Goal: Information Seeking & Learning: Learn about a topic

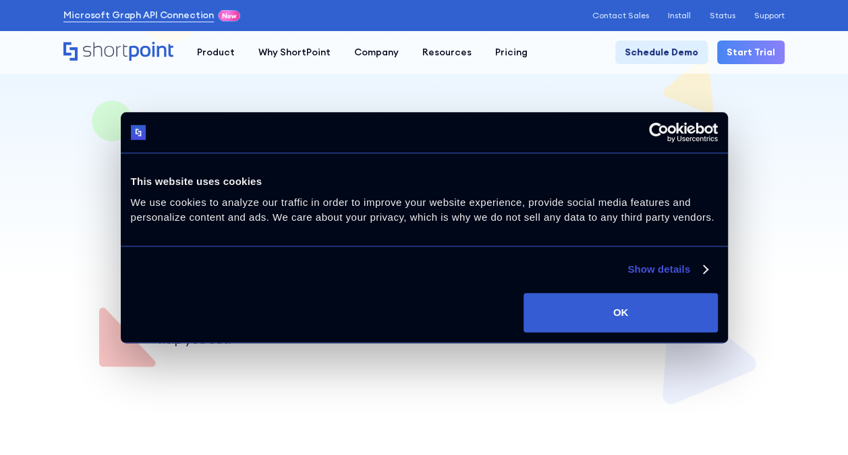
scroll to position [135, 0]
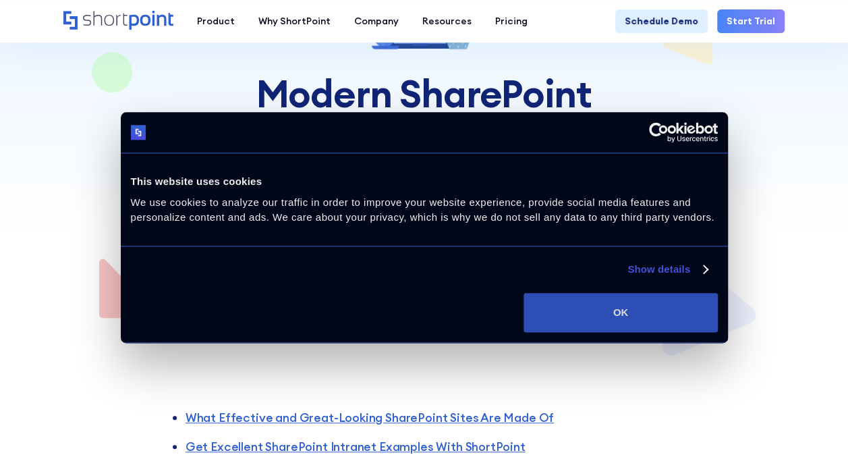
click at [636, 309] on button "OK" at bounding box center [621, 312] width 194 height 39
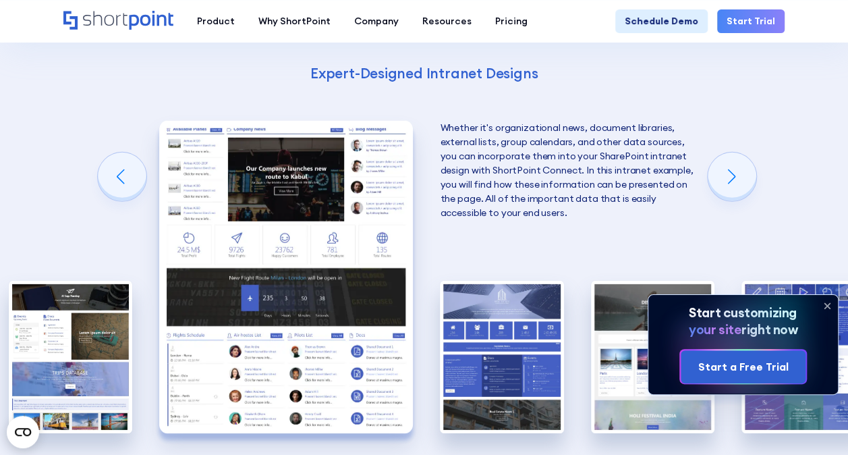
scroll to position [1889, 0]
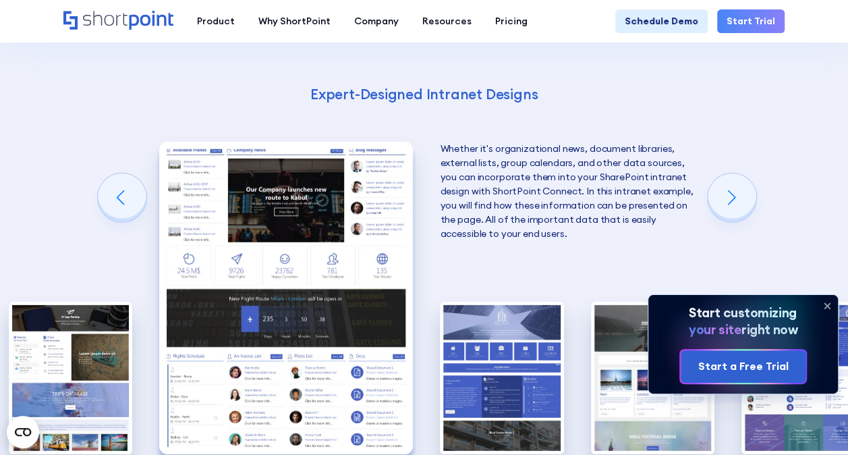
click at [831, 302] on icon at bounding box center [828, 306] width 22 height 22
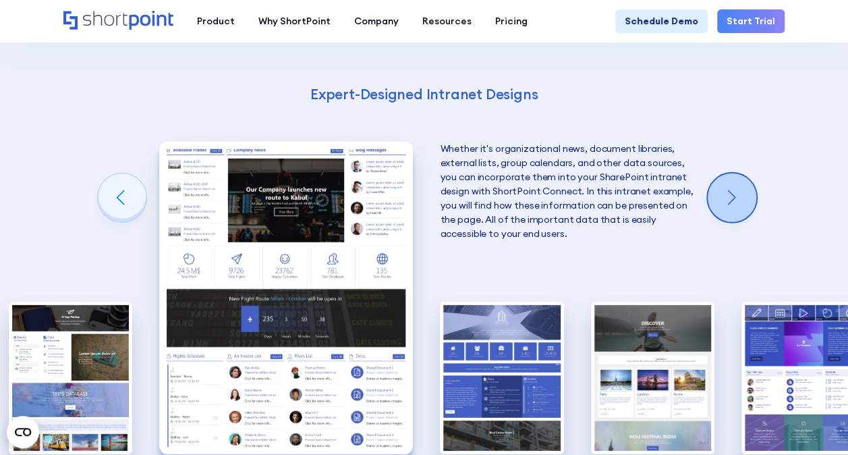
click at [740, 193] on div "Next slide" at bounding box center [732, 197] width 49 height 49
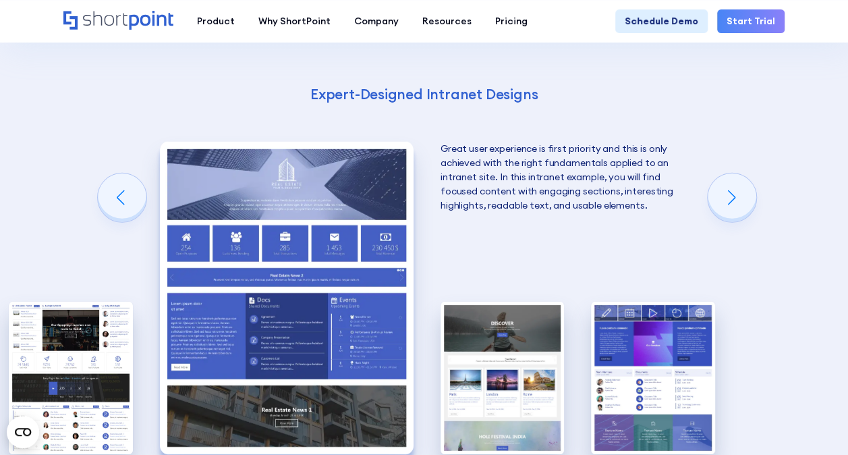
scroll to position [1957, 0]
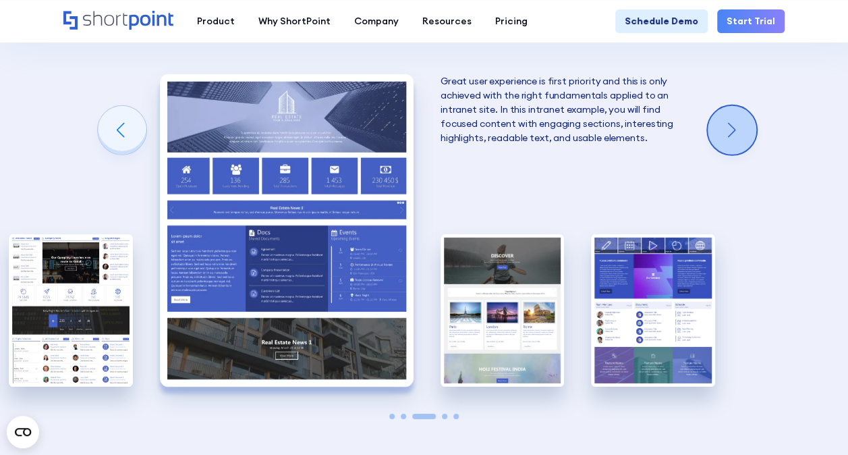
click at [738, 128] on div "Next slide" at bounding box center [732, 130] width 49 height 49
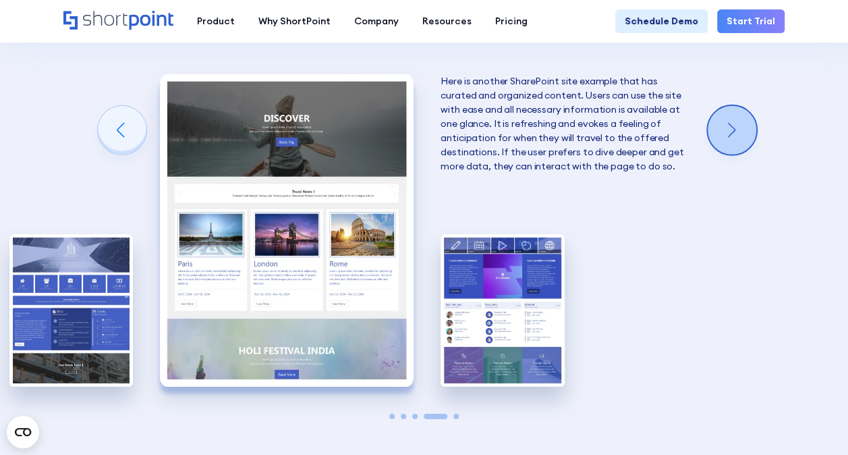
click at [736, 132] on div "Next slide" at bounding box center [732, 130] width 49 height 49
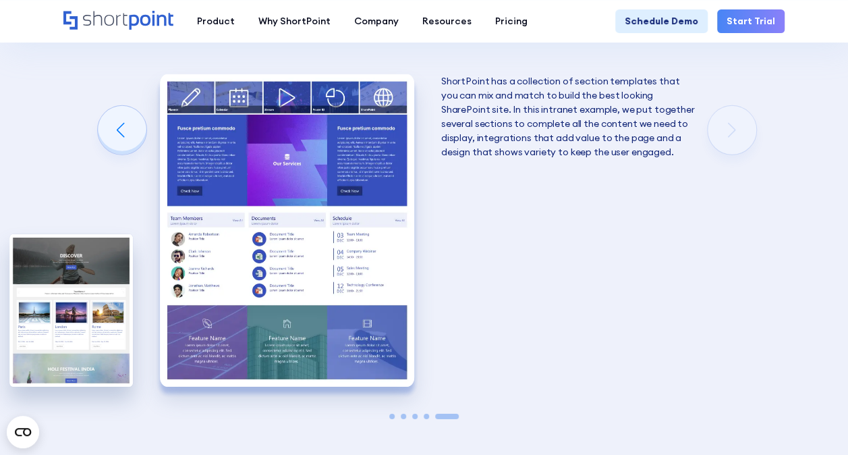
click at [742, 134] on div "Get Excellent SharePoint Intranet Examples With ShortPoint Designing an excelle…" at bounding box center [424, 65] width 848 height 953
click at [109, 123] on div "Previous slide" at bounding box center [122, 130] width 49 height 49
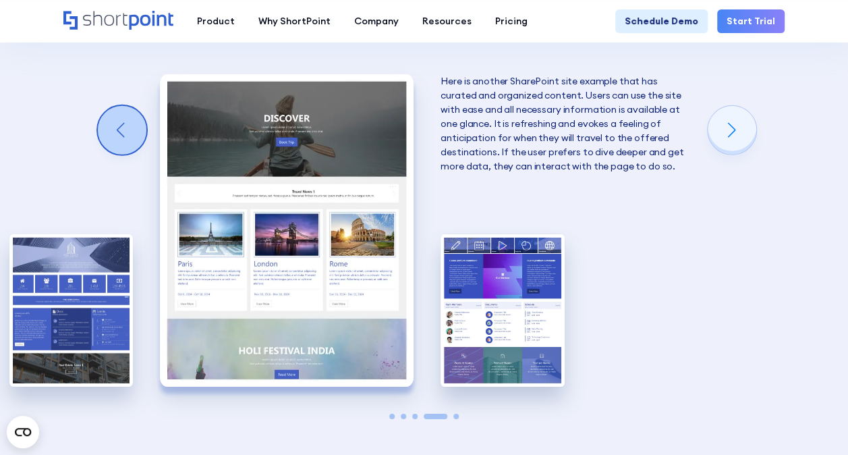
click at [109, 123] on div "Previous slide" at bounding box center [122, 130] width 49 height 49
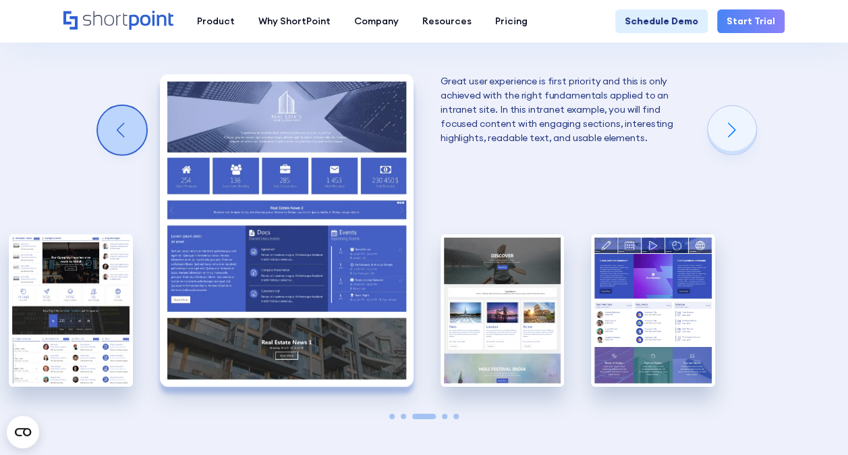
click at [109, 123] on div "Previous slide" at bounding box center [122, 130] width 49 height 49
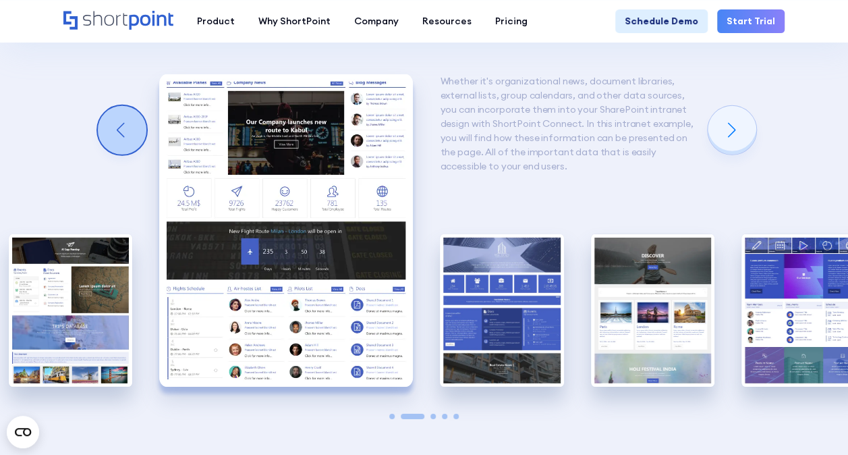
click at [109, 123] on div "Previous slide" at bounding box center [122, 130] width 49 height 49
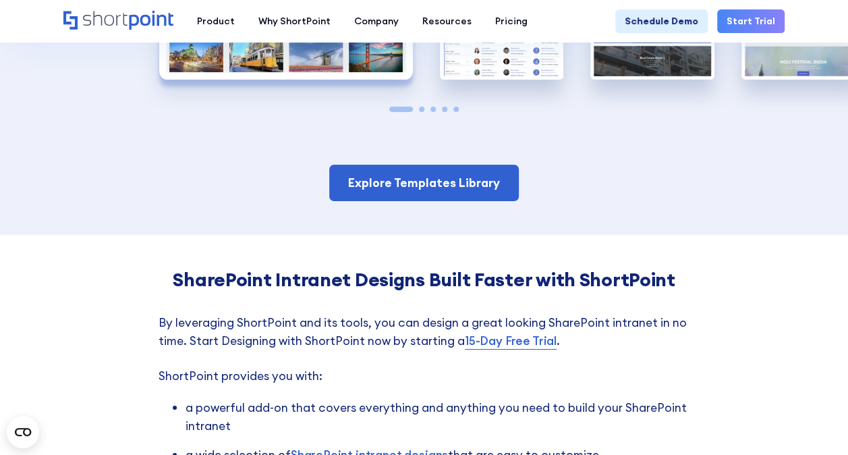
scroll to position [2362, 0]
